Goal: Task Accomplishment & Management: Use online tool/utility

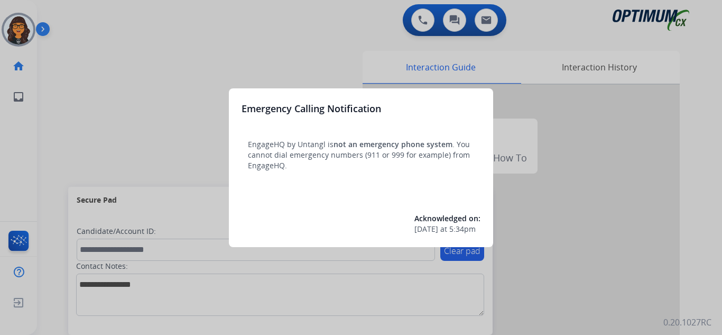
click at [72, 21] on div at bounding box center [361, 167] width 722 height 335
click at [73, 12] on div at bounding box center [361, 167] width 722 height 335
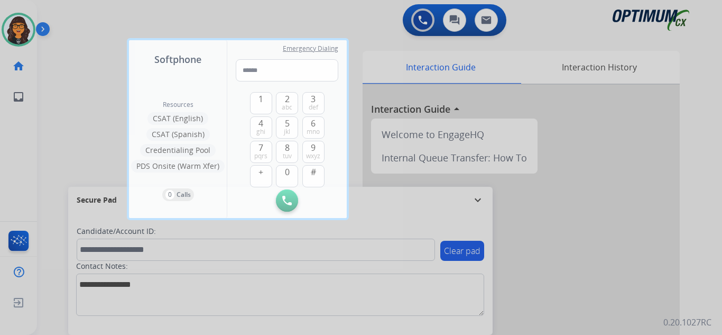
click at [73, 12] on div at bounding box center [361, 167] width 722 height 335
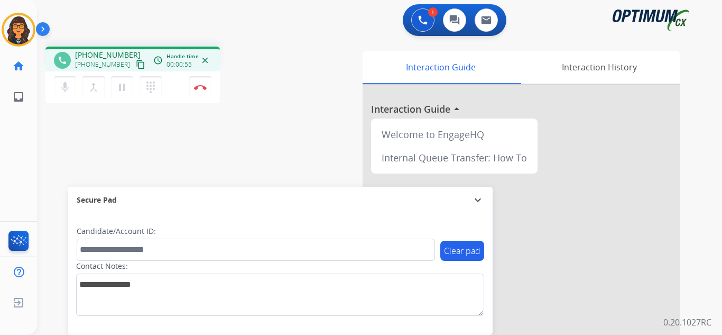
drag, startPoint x: 129, startPoint y: 65, endPoint x: 138, endPoint y: 16, distance: 49.5
click at [136, 65] on mat-icon "content_copy" at bounding box center [141, 65] width 10 height 10
click at [117, 87] on mat-icon "pause" at bounding box center [122, 87] width 13 height 13
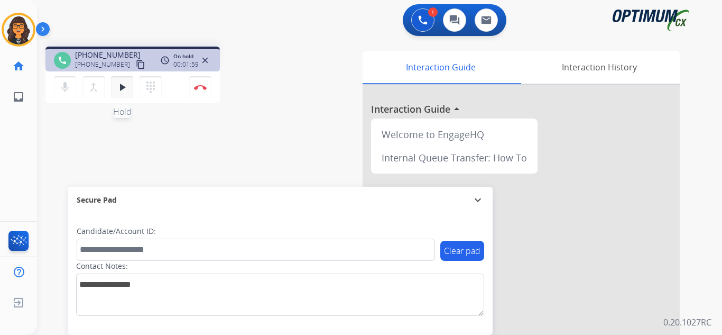
click at [121, 87] on mat-icon "play_arrow" at bounding box center [122, 87] width 13 height 13
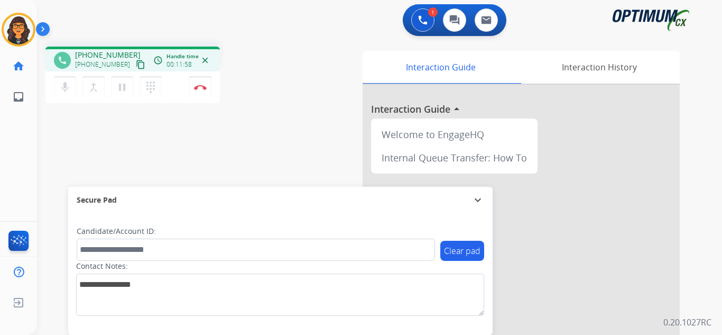
click at [188, 84] on div "mic Mute merge_type Bridge pause Hold dialpad Dialpad Disconnect" at bounding box center [132, 87] width 175 height 32
click at [196, 87] on img at bounding box center [200, 87] width 13 height 5
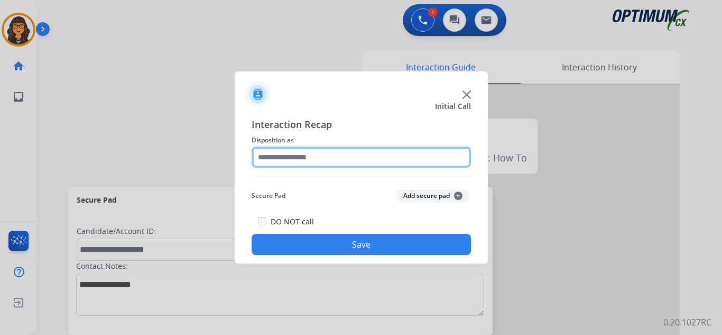
click at [272, 157] on input "text" at bounding box center [361, 157] width 219 height 21
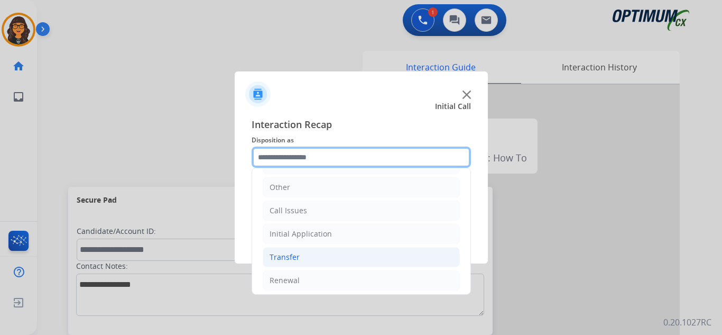
scroll to position [72, 0]
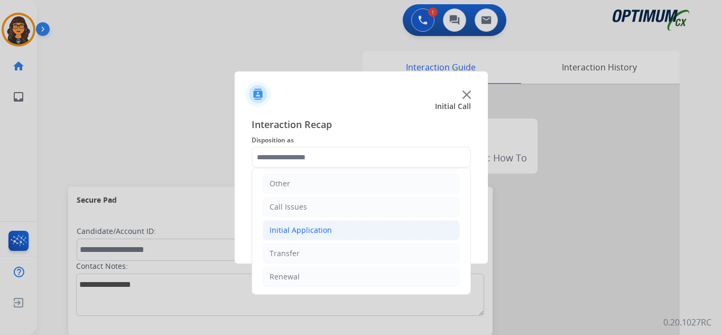
click at [317, 232] on div "Initial Application" at bounding box center [301, 230] width 62 height 11
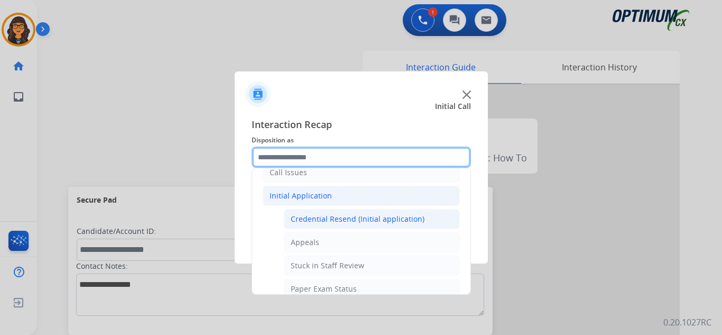
scroll to position [125, 0]
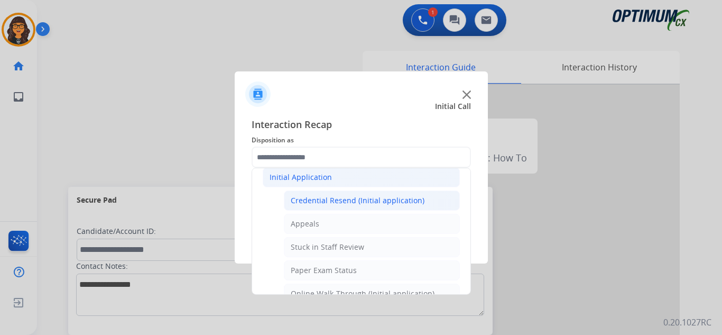
click at [340, 198] on div "Credential Resend (Initial application)" at bounding box center [358, 200] width 134 height 11
type input "**********"
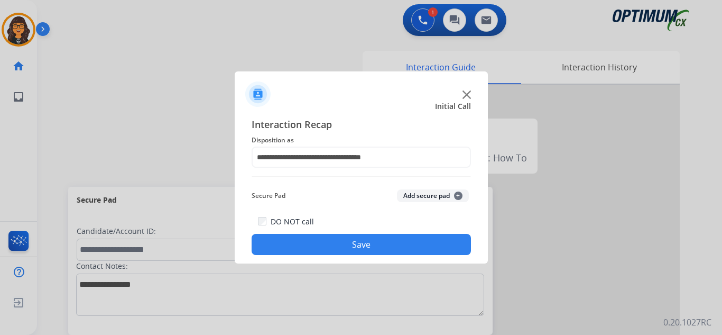
click at [332, 239] on button "Save" at bounding box center [361, 244] width 219 height 21
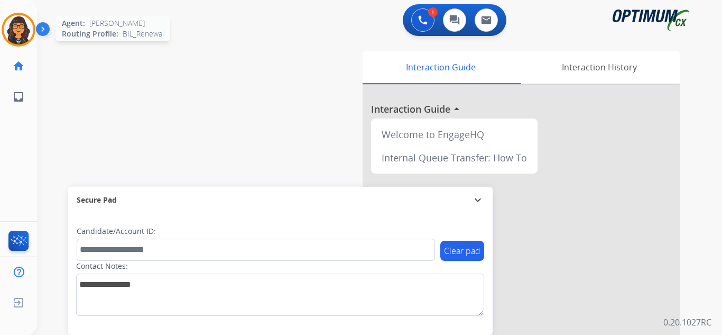
click at [23, 31] on img at bounding box center [19, 30] width 30 height 30
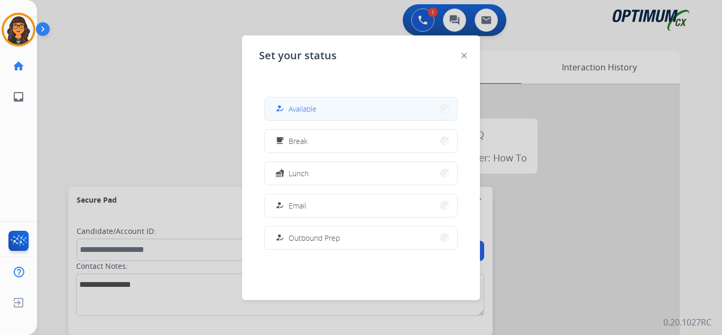
click at [294, 106] on span "Available" at bounding box center [303, 108] width 28 height 11
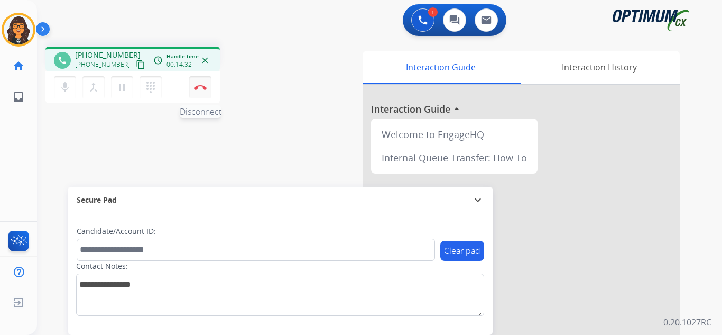
click at [203, 83] on button "Disconnect" at bounding box center [200, 87] width 22 height 22
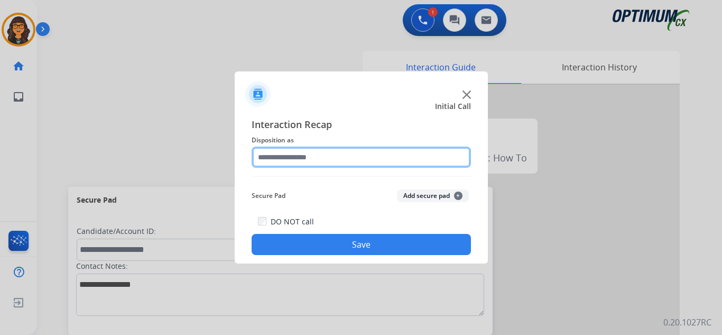
drag, startPoint x: 287, startPoint y: 149, endPoint x: 294, endPoint y: 158, distance: 11.6
click at [287, 149] on input "text" at bounding box center [361, 157] width 219 height 21
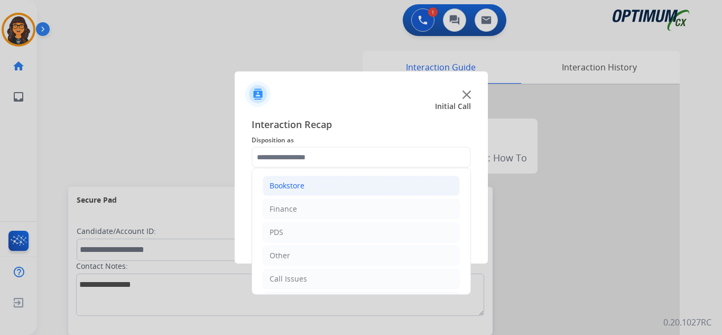
click at [304, 182] on div "Bookstore" at bounding box center [287, 185] width 35 height 11
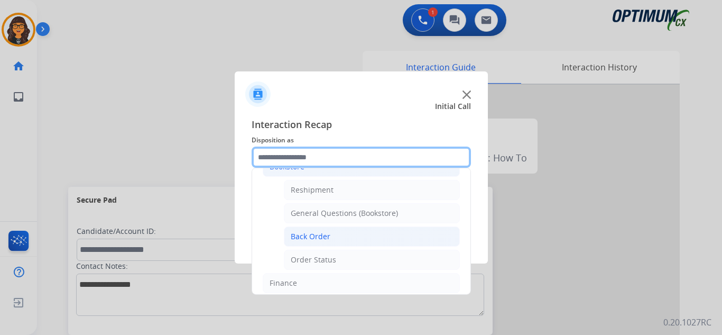
scroll to position [0, 0]
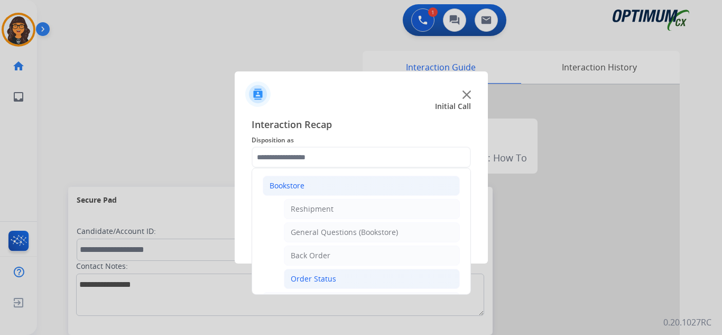
click at [310, 275] on div "Order Status" at bounding box center [313, 278] width 45 height 11
type input "**********"
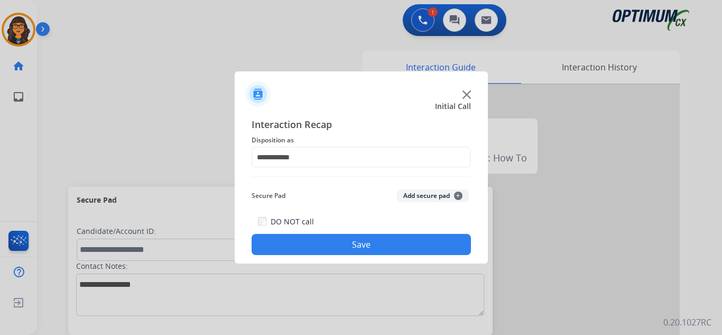
click at [331, 248] on button "Save" at bounding box center [361, 244] width 219 height 21
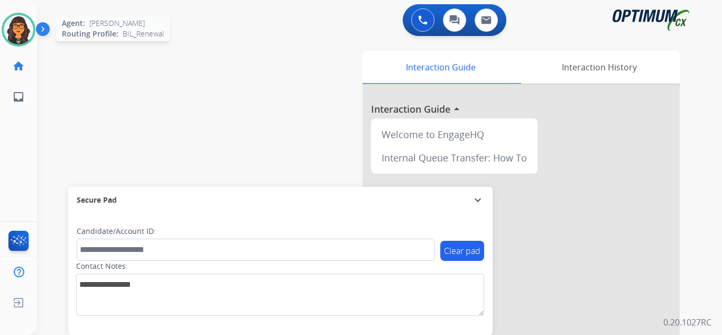
click at [29, 29] on img at bounding box center [19, 30] width 30 height 30
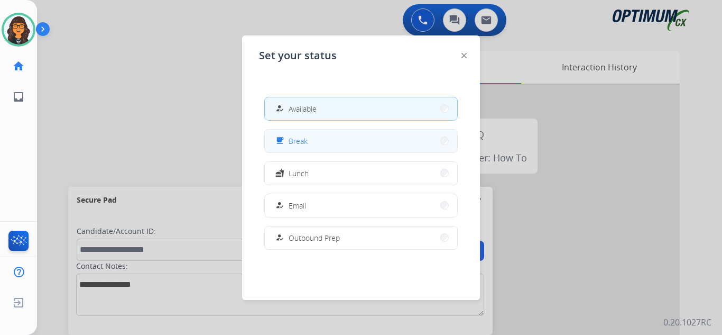
click at [303, 136] on span "Break" at bounding box center [298, 140] width 19 height 11
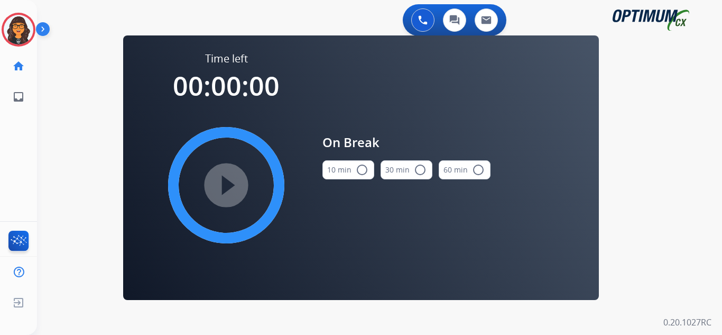
click at [360, 173] on mat-icon "radio_button_unchecked" at bounding box center [362, 169] width 13 height 13
click at [221, 188] on mat-icon "play_circle_filled" at bounding box center [226, 185] width 13 height 13
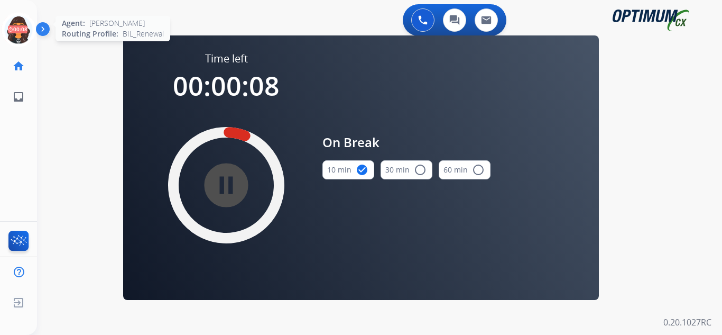
click at [10, 31] on icon at bounding box center [19, 30] width 34 height 34
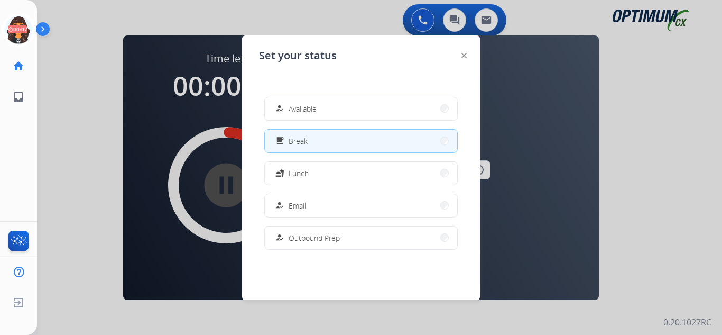
drag, startPoint x: 283, startPoint y: 109, endPoint x: 277, endPoint y: 108, distance: 6.4
click at [283, 108] on mat-icon "how_to_reg" at bounding box center [280, 108] width 9 height 9
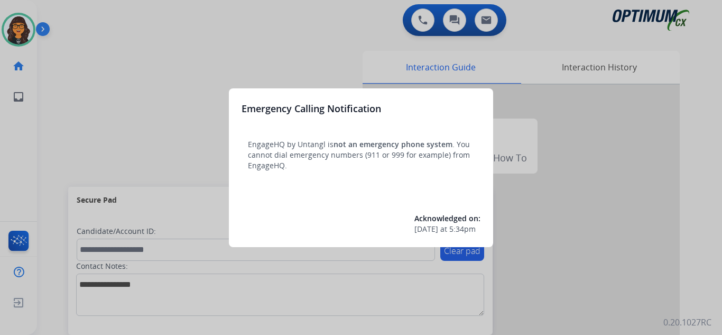
click at [100, 23] on div at bounding box center [361, 167] width 722 height 335
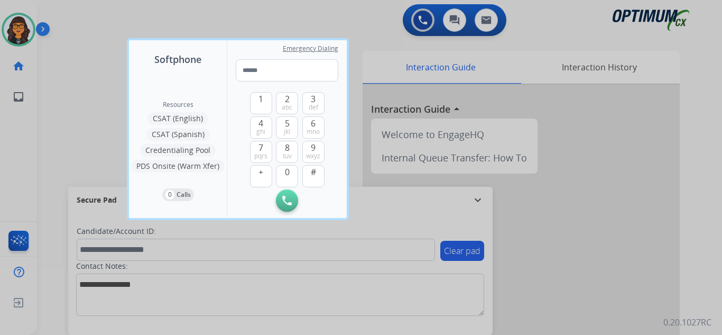
click at [73, 22] on div at bounding box center [361, 167] width 722 height 335
